Goal: Browse casually: Explore the website without a specific task or goal

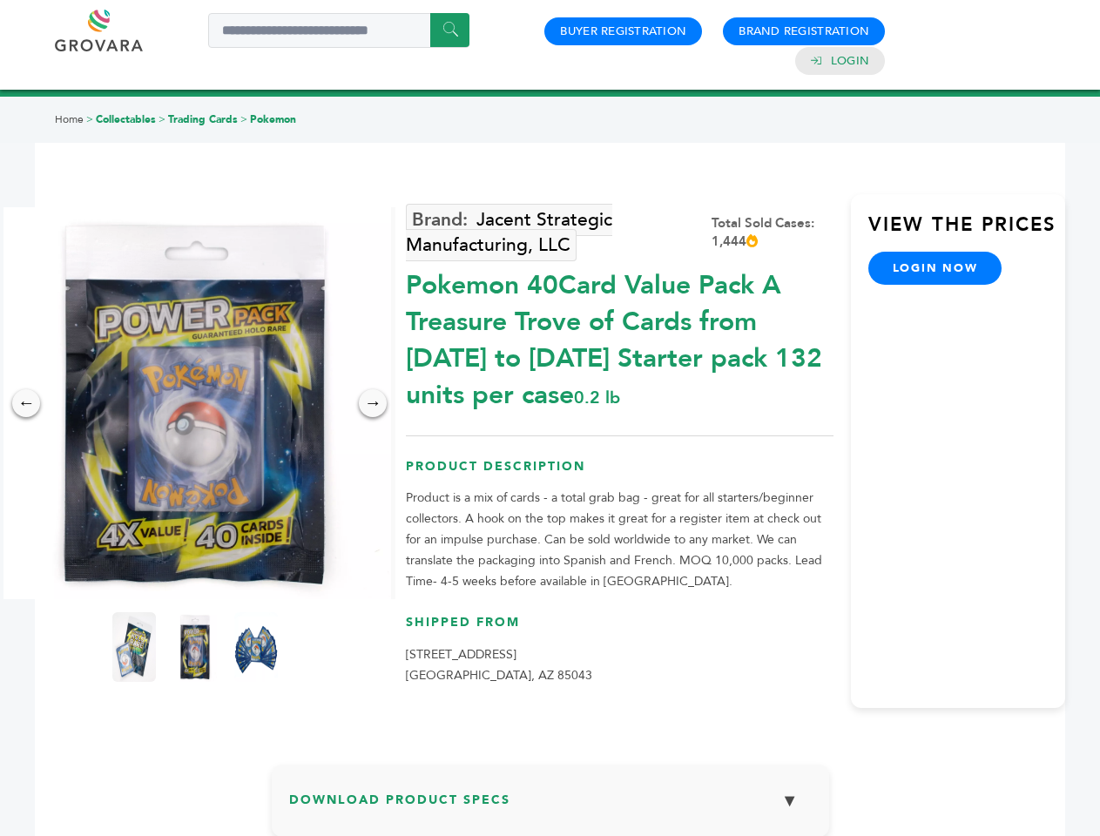
click at [195, 403] on img at bounding box center [195, 403] width 392 height 392
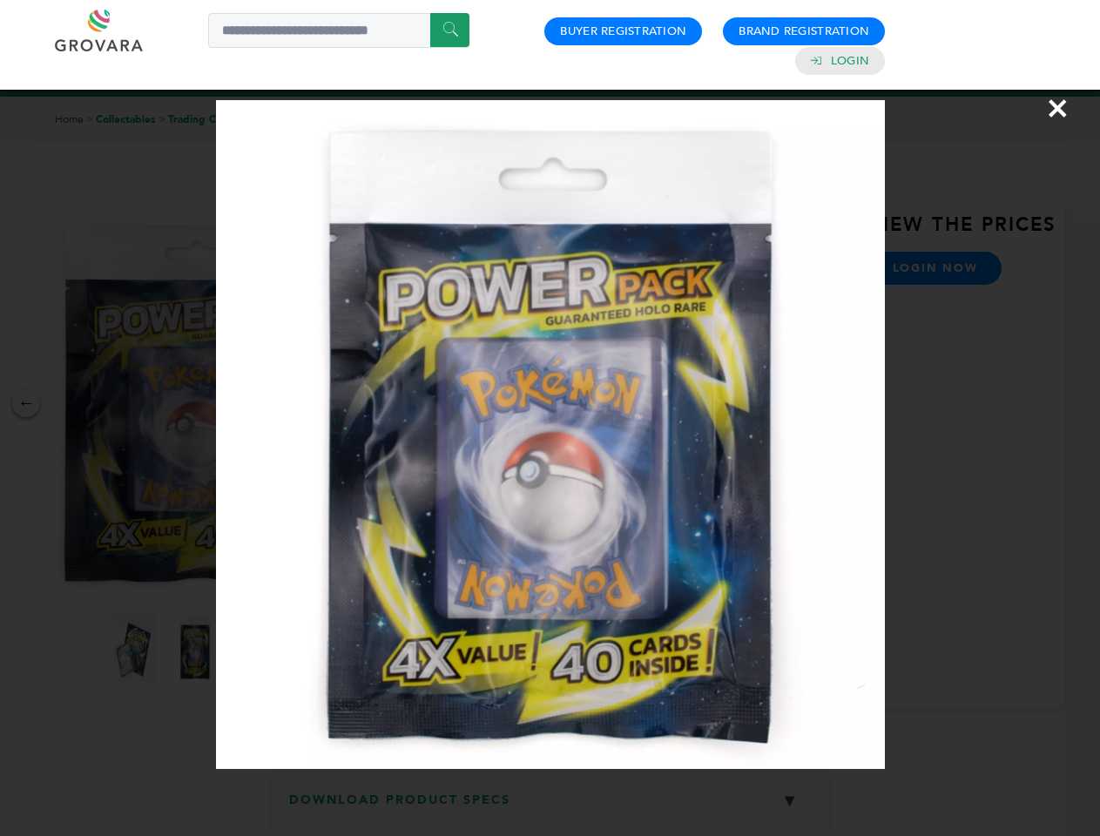
click at [26, 403] on div "×" at bounding box center [550, 418] width 1100 height 836
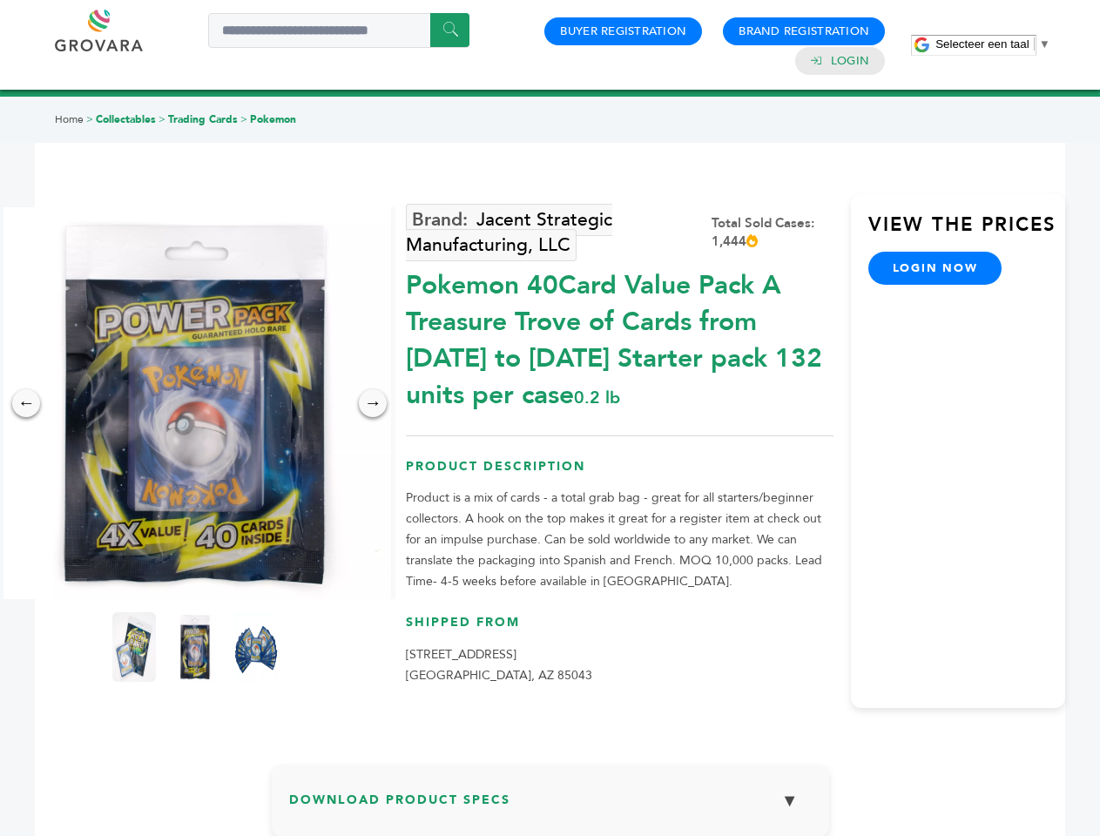
click at [373, 403] on div "→" at bounding box center [373, 403] width 28 height 28
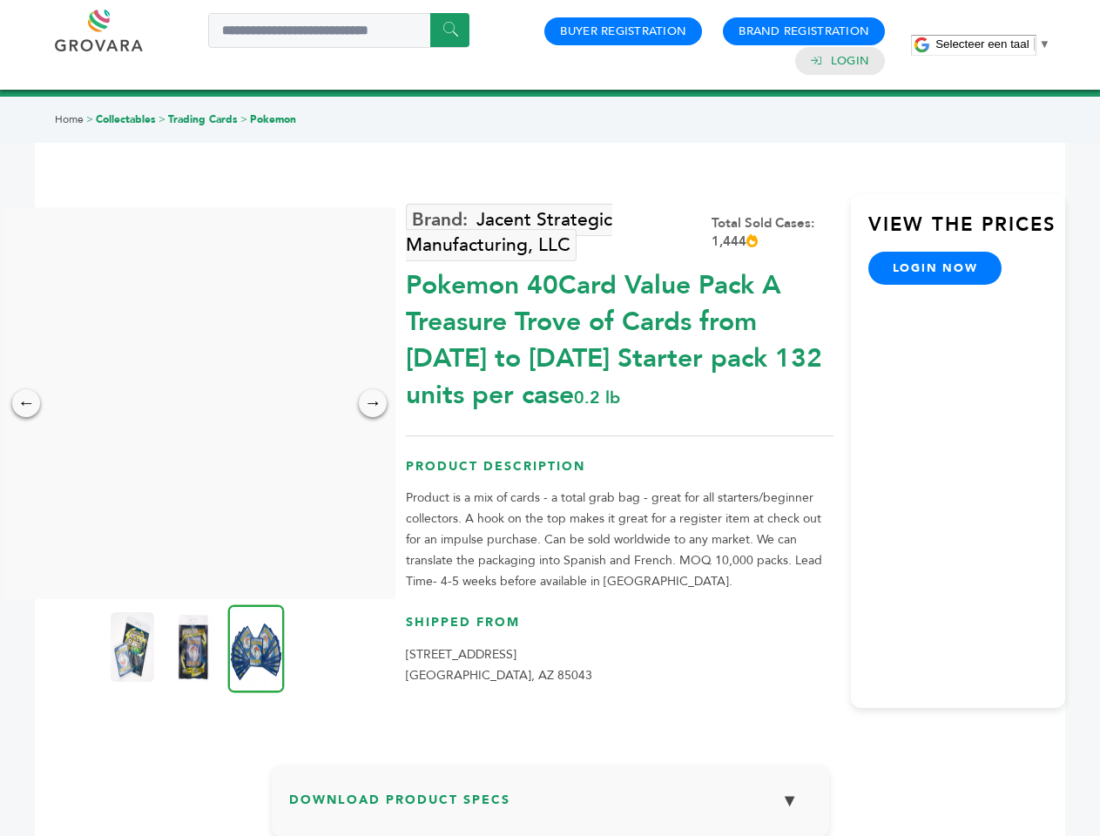
click at [134, 647] on img at bounding box center [133, 648] width 44 height 70
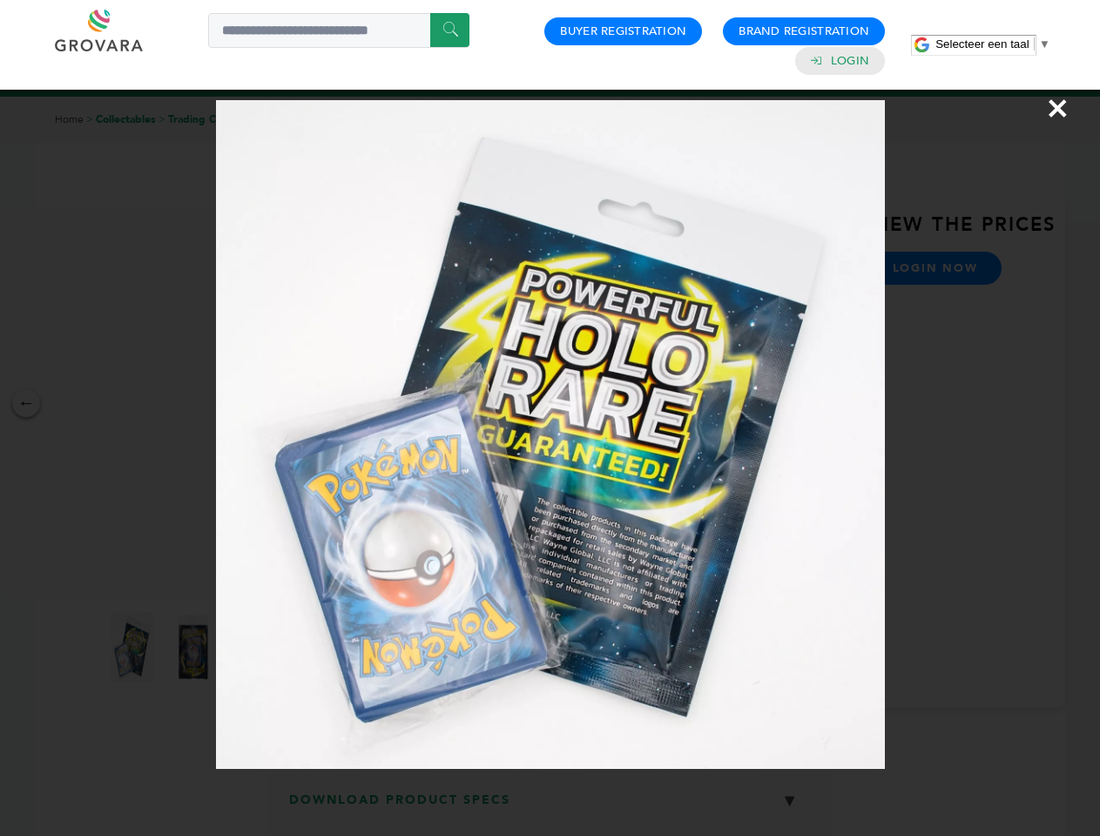
click at [195, 647] on div "×" at bounding box center [550, 418] width 1100 height 836
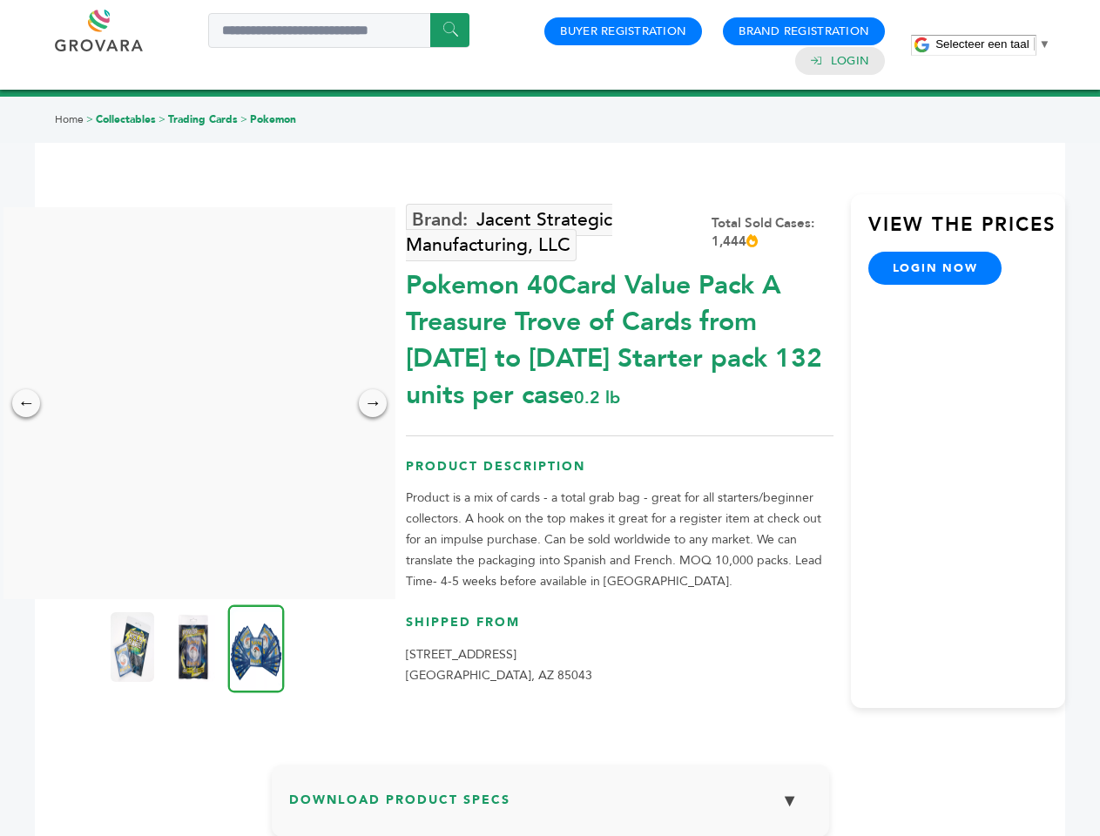
click at [256, 647] on img at bounding box center [256, 649] width 57 height 88
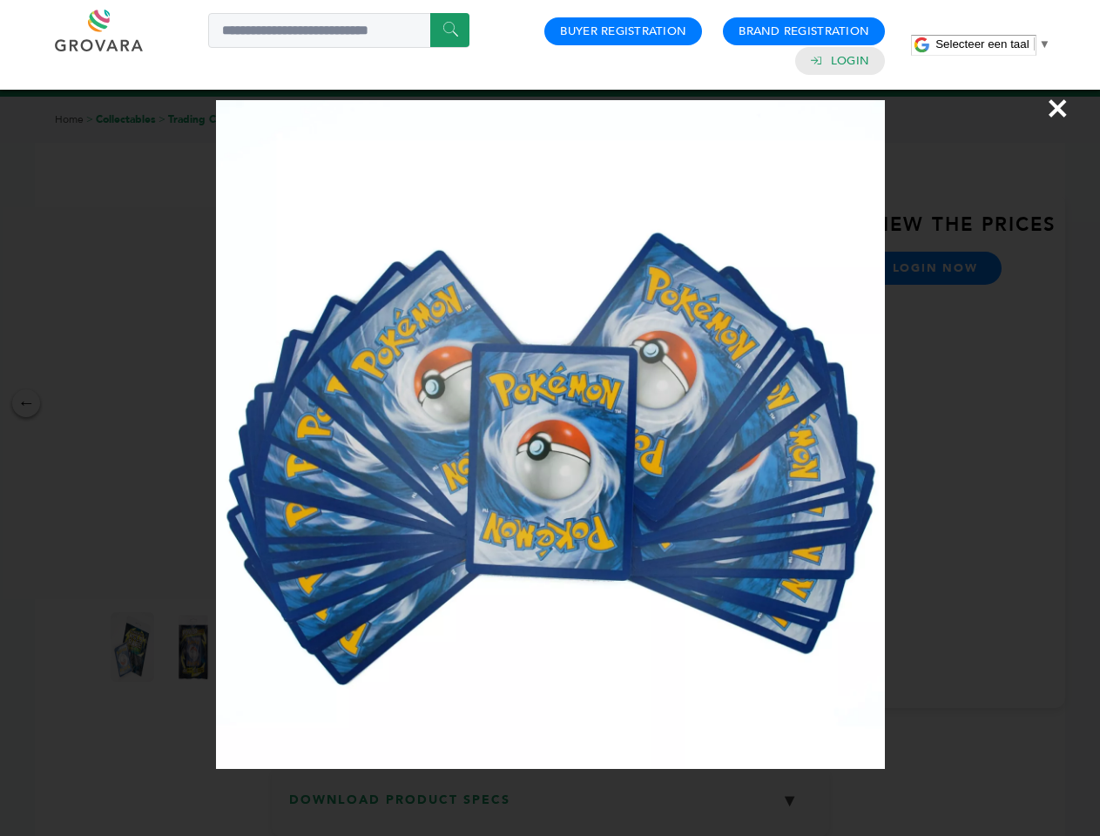
click at [551, 808] on div "×" at bounding box center [550, 418] width 1100 height 836
